Goal: Transaction & Acquisition: Subscribe to service/newsletter

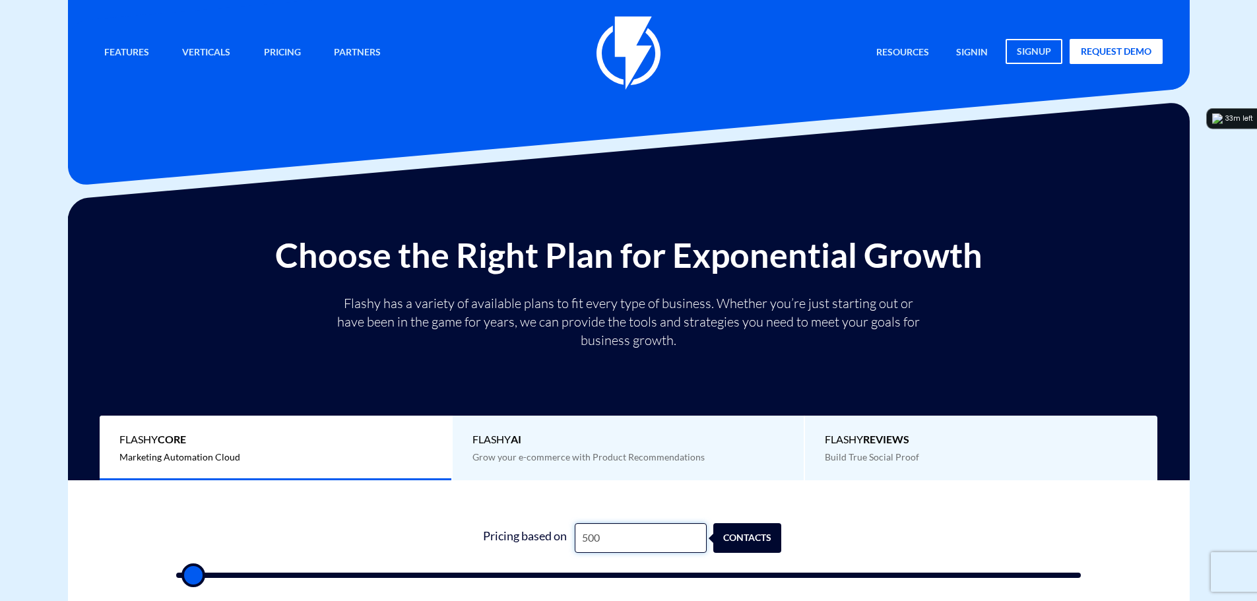
click at [607, 536] on input "500" at bounding box center [641, 538] width 132 height 30
type input "1"
type input "500"
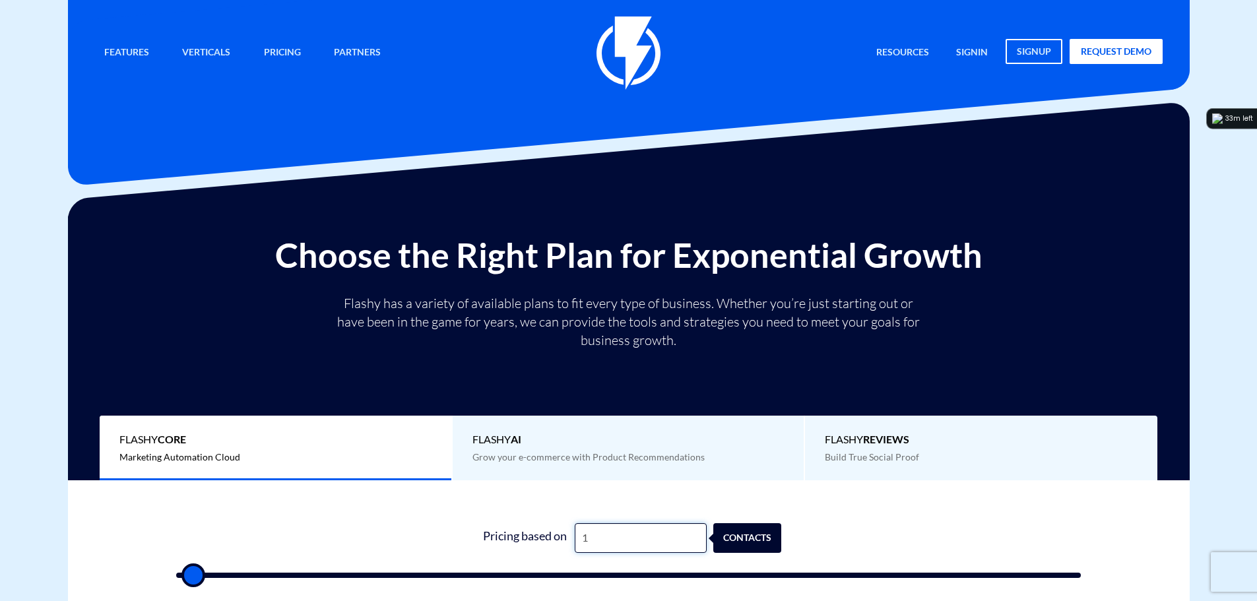
type input "12"
type input "500"
type input "120"
type input "500"
type input "1,200"
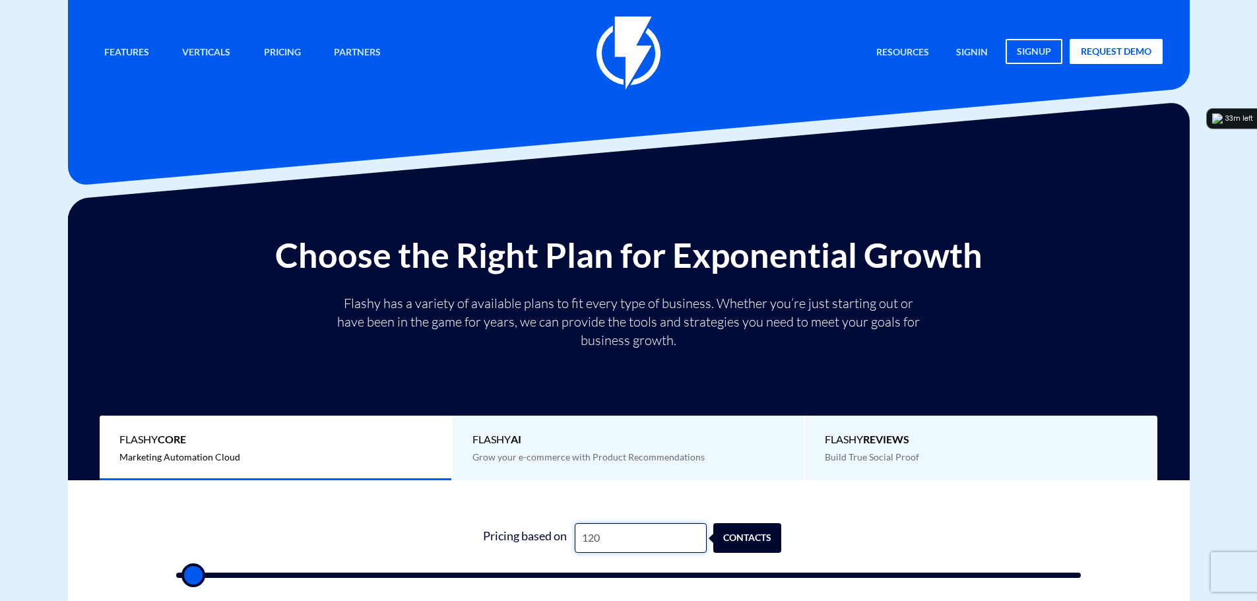
type input "1000"
type input "12,000"
type input "12000"
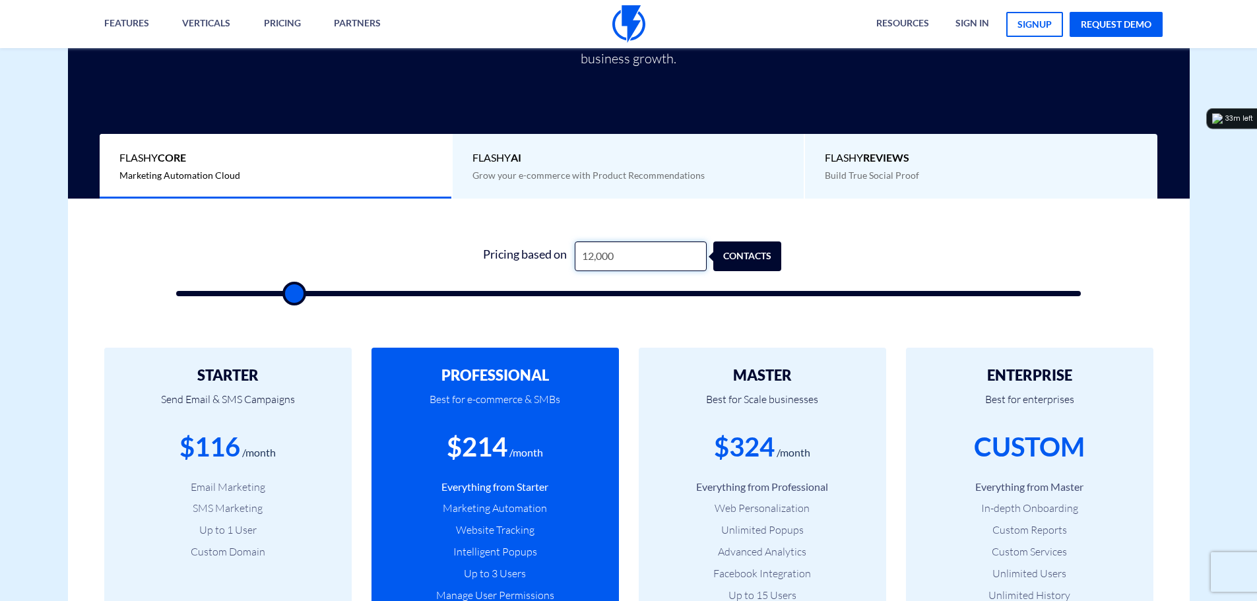
scroll to position [330, 0]
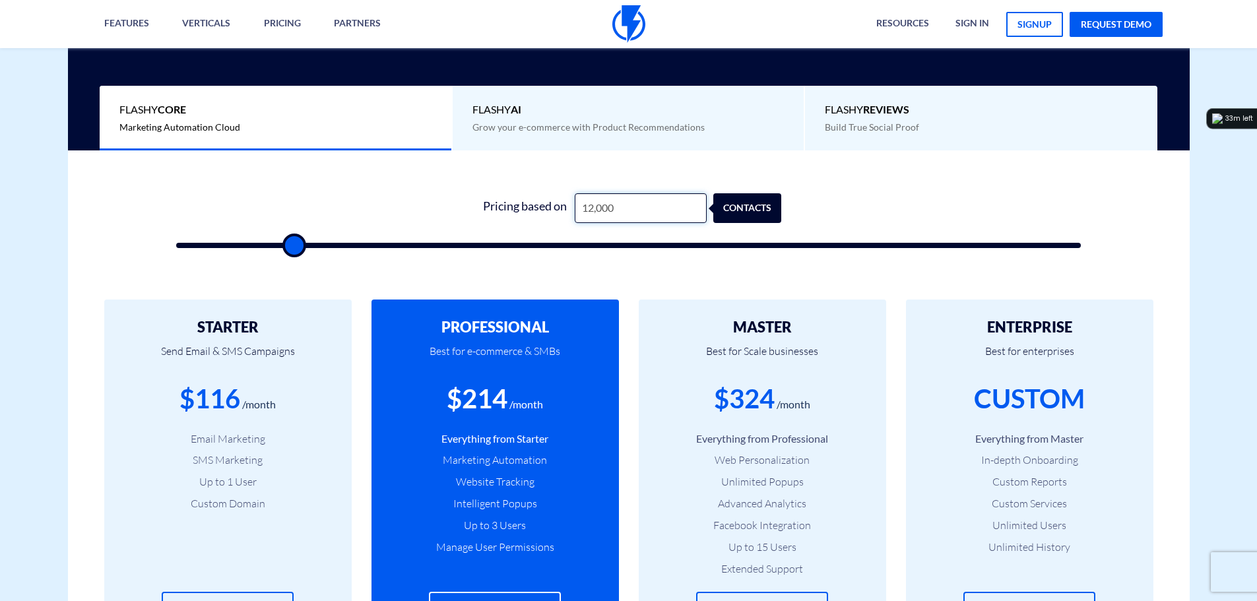
type input "12,000"
